Goal: Transaction & Acquisition: Purchase product/service

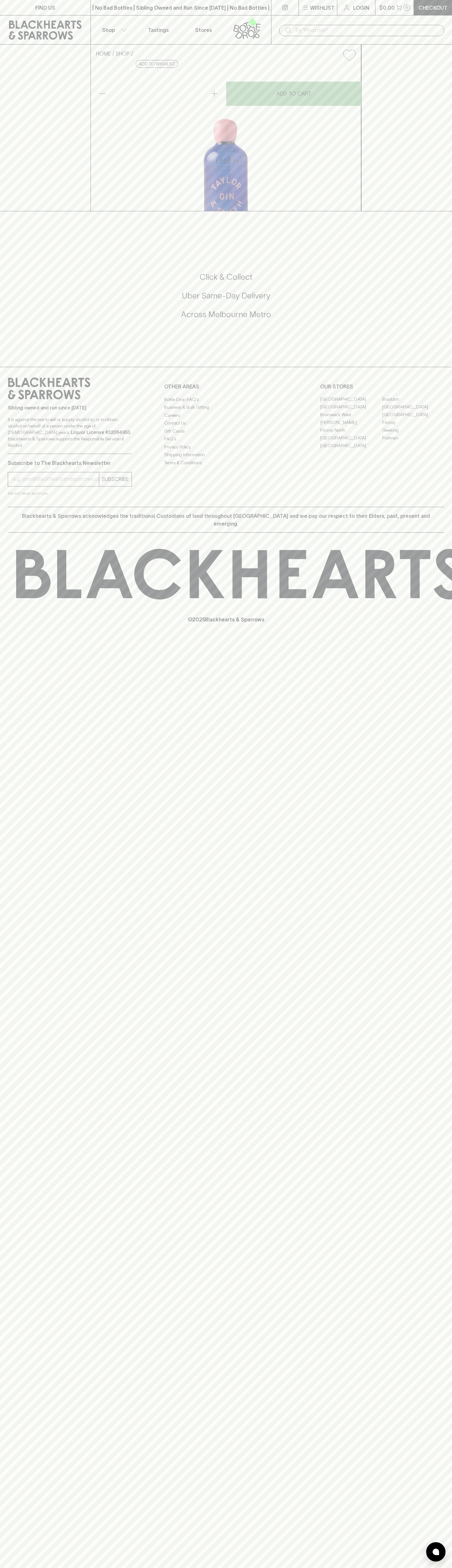
click at [149, 22] on link "Tastings" at bounding box center [158, 29] width 45 height 29
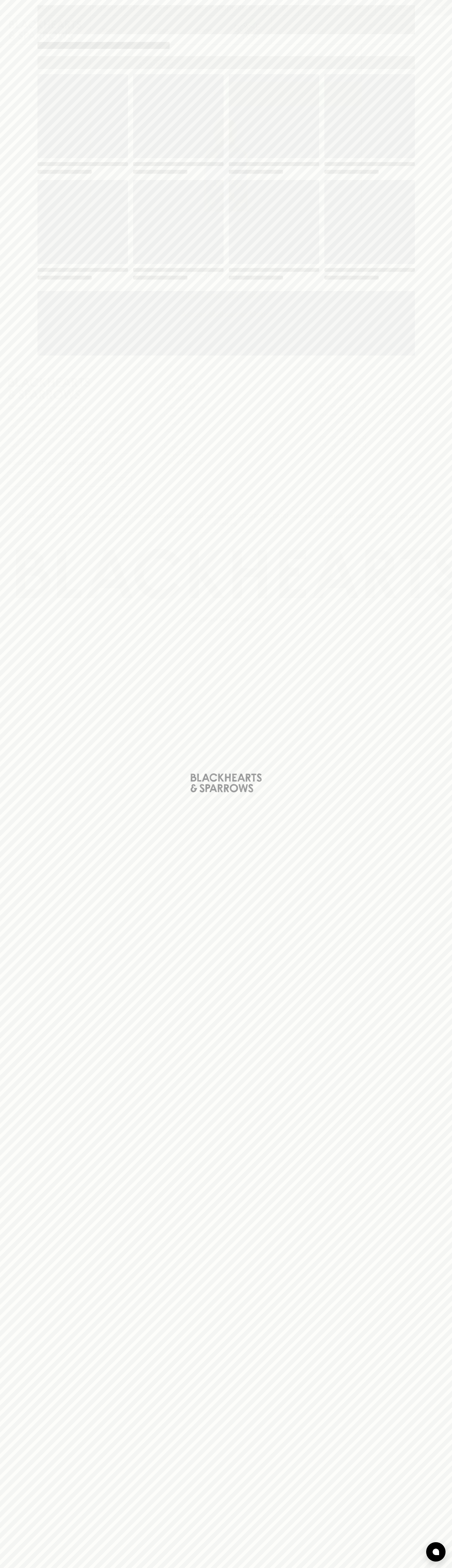
click at [434, 1558] on div at bounding box center [436, 1552] width 19 height 19
click at [328, 1567] on html "FIND US | No Bad Bottles | Sibling Owned and Run Since [DATE] | No Bad Bottles …" at bounding box center [226, 784] width 452 height 1568
click at [24, 1004] on div "Loading" at bounding box center [226, 784] width 452 height 1568
